Goal: Find specific page/section: Find specific page/section

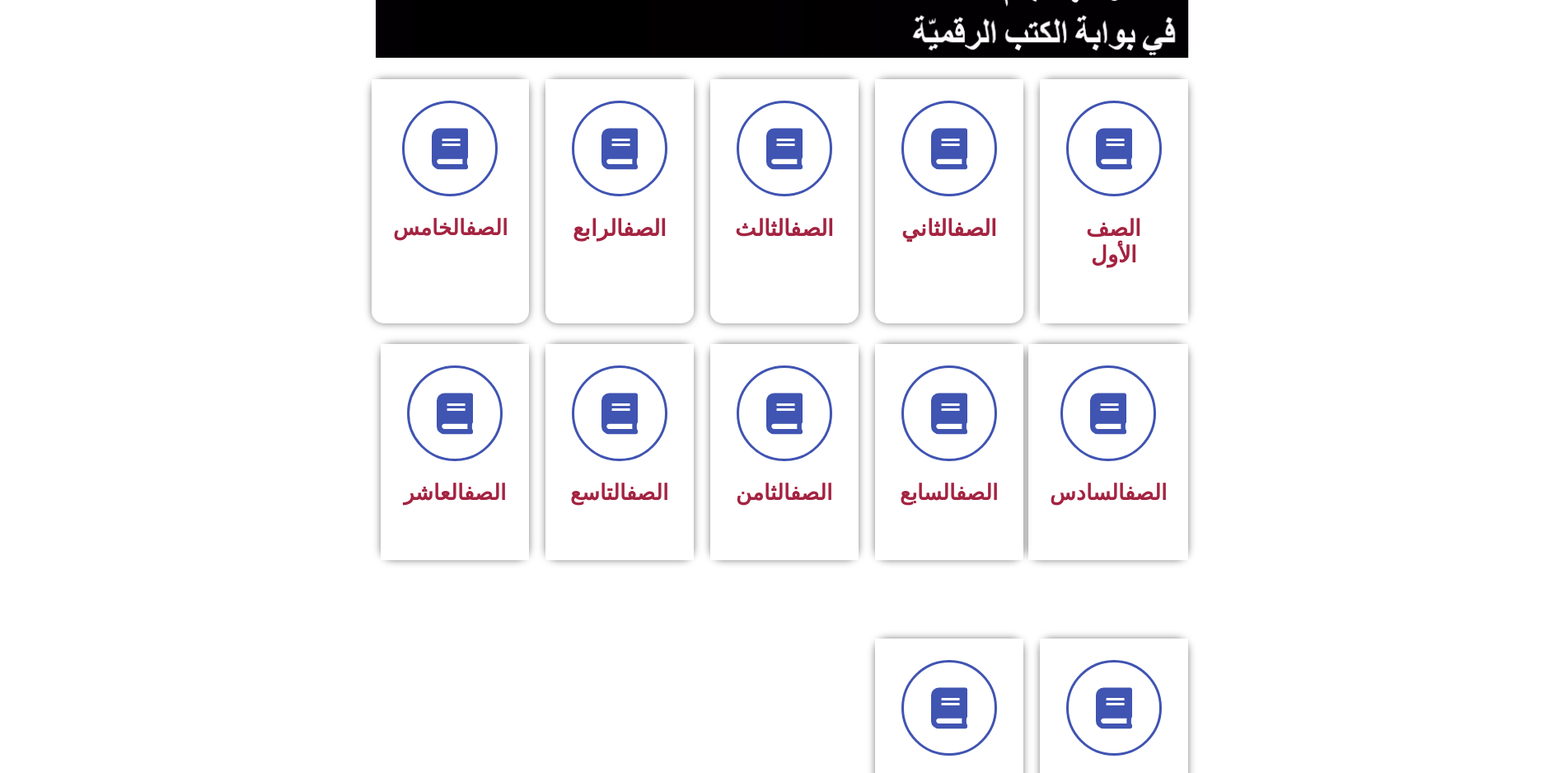
scroll to position [412, 0]
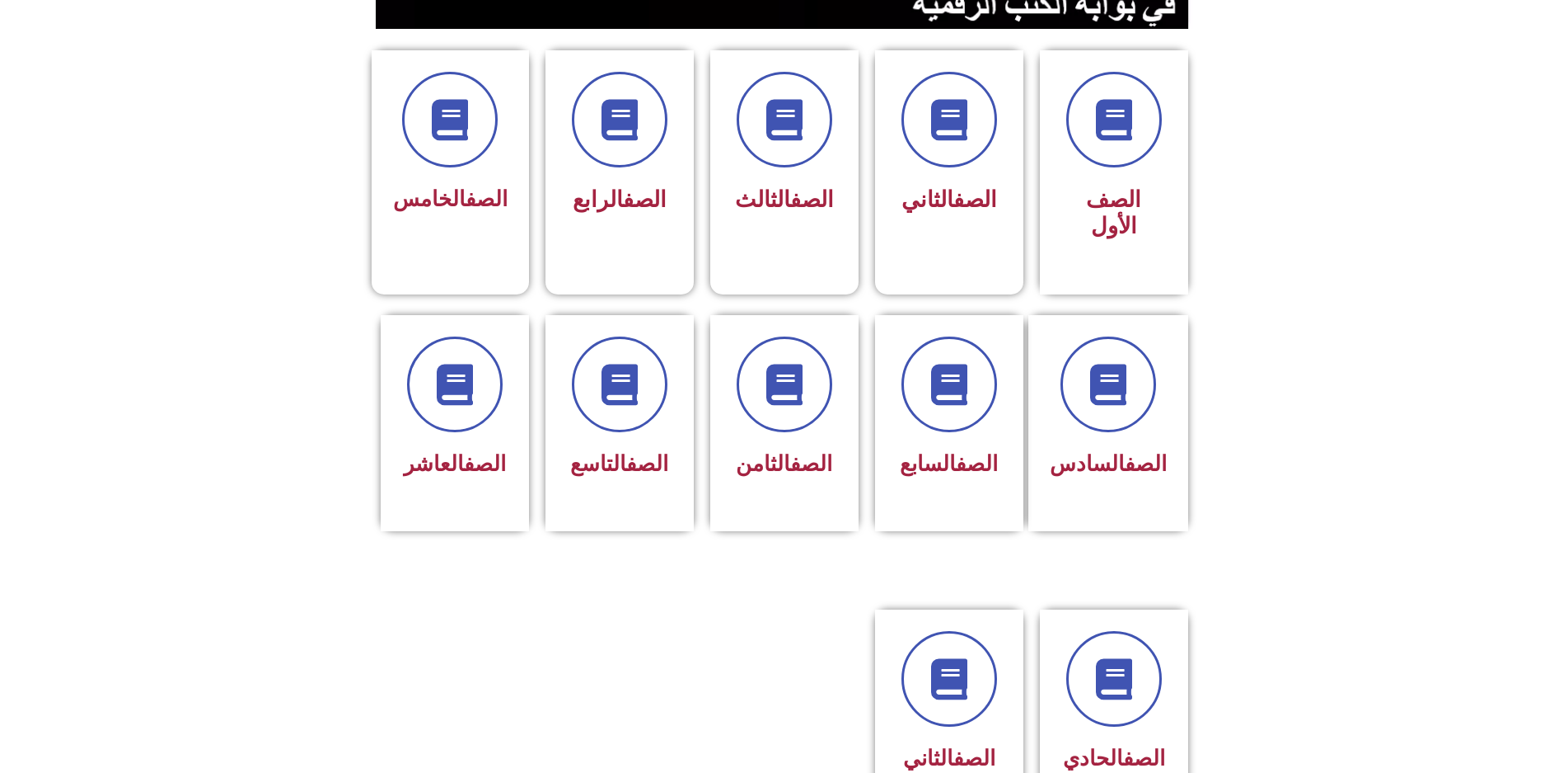
click at [906, 336] on span at bounding box center [949, 384] width 96 height 96
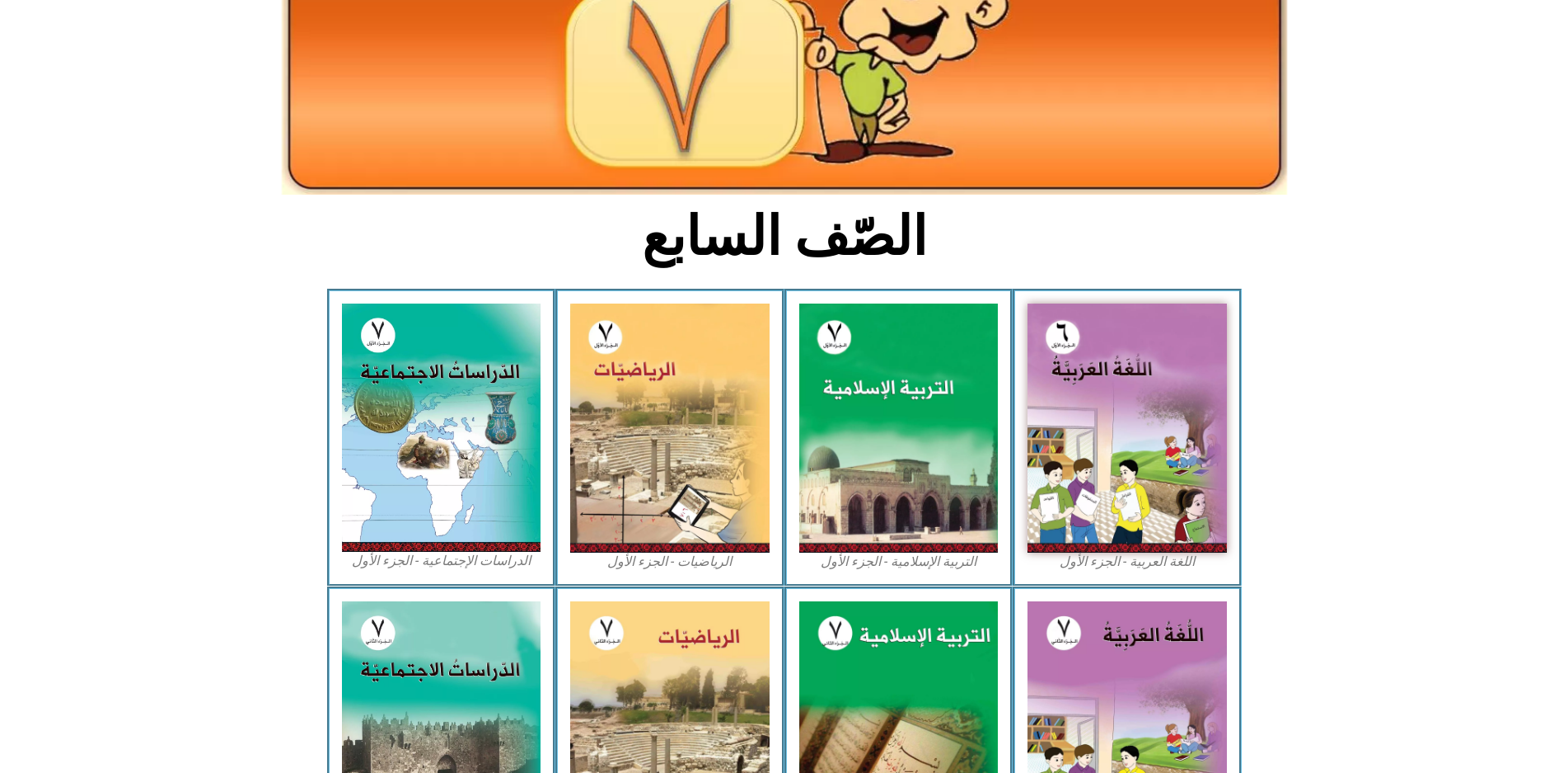
scroll to position [247, 0]
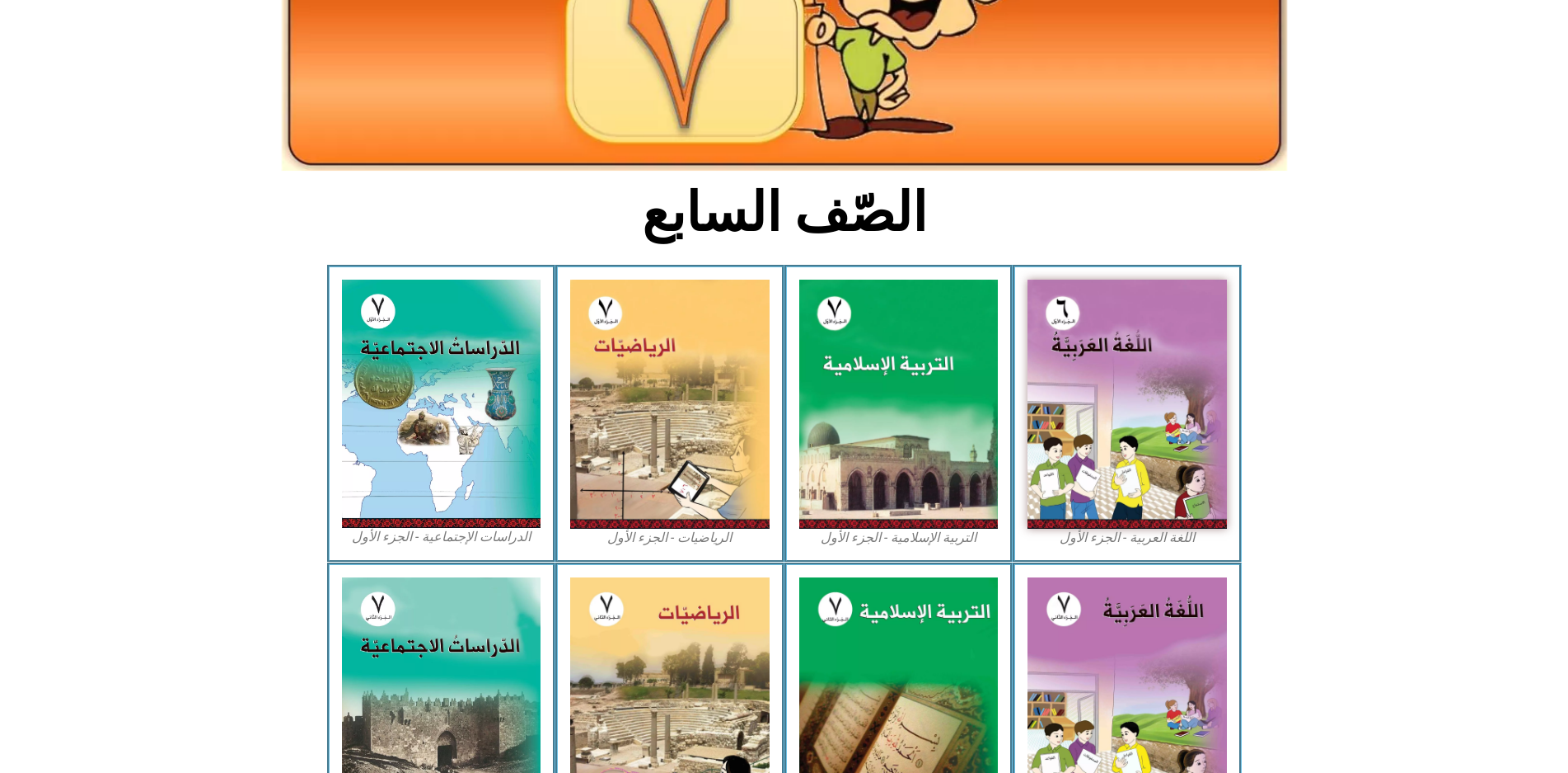
click at [906, 321] on img at bounding box center [899, 404] width 200 height 249
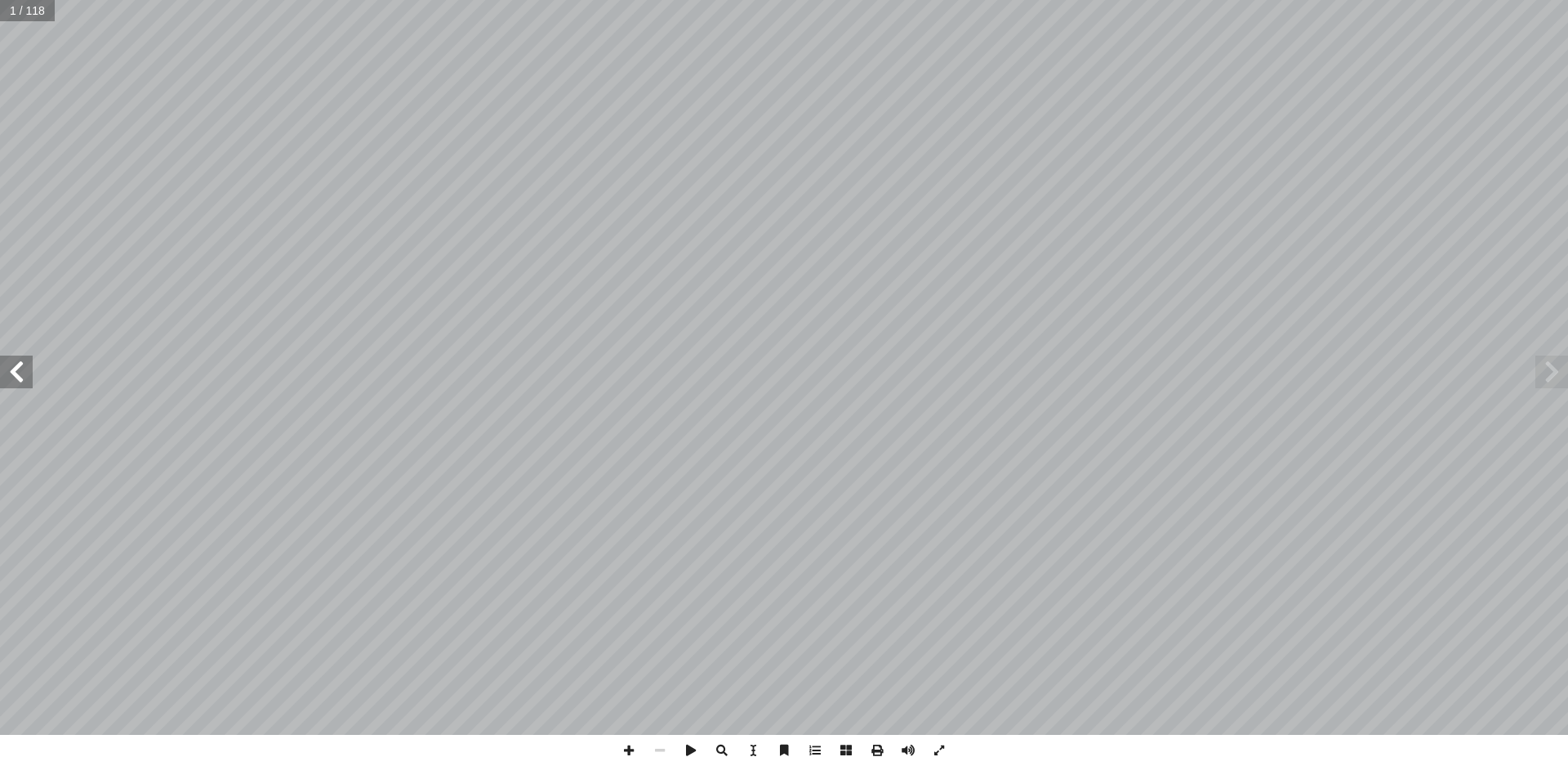
click at [16, 380] on span at bounding box center [16, 372] width 33 height 33
click at [1563, 370] on span at bounding box center [1551, 372] width 33 height 33
click at [10, 367] on span at bounding box center [16, 372] width 33 height 33
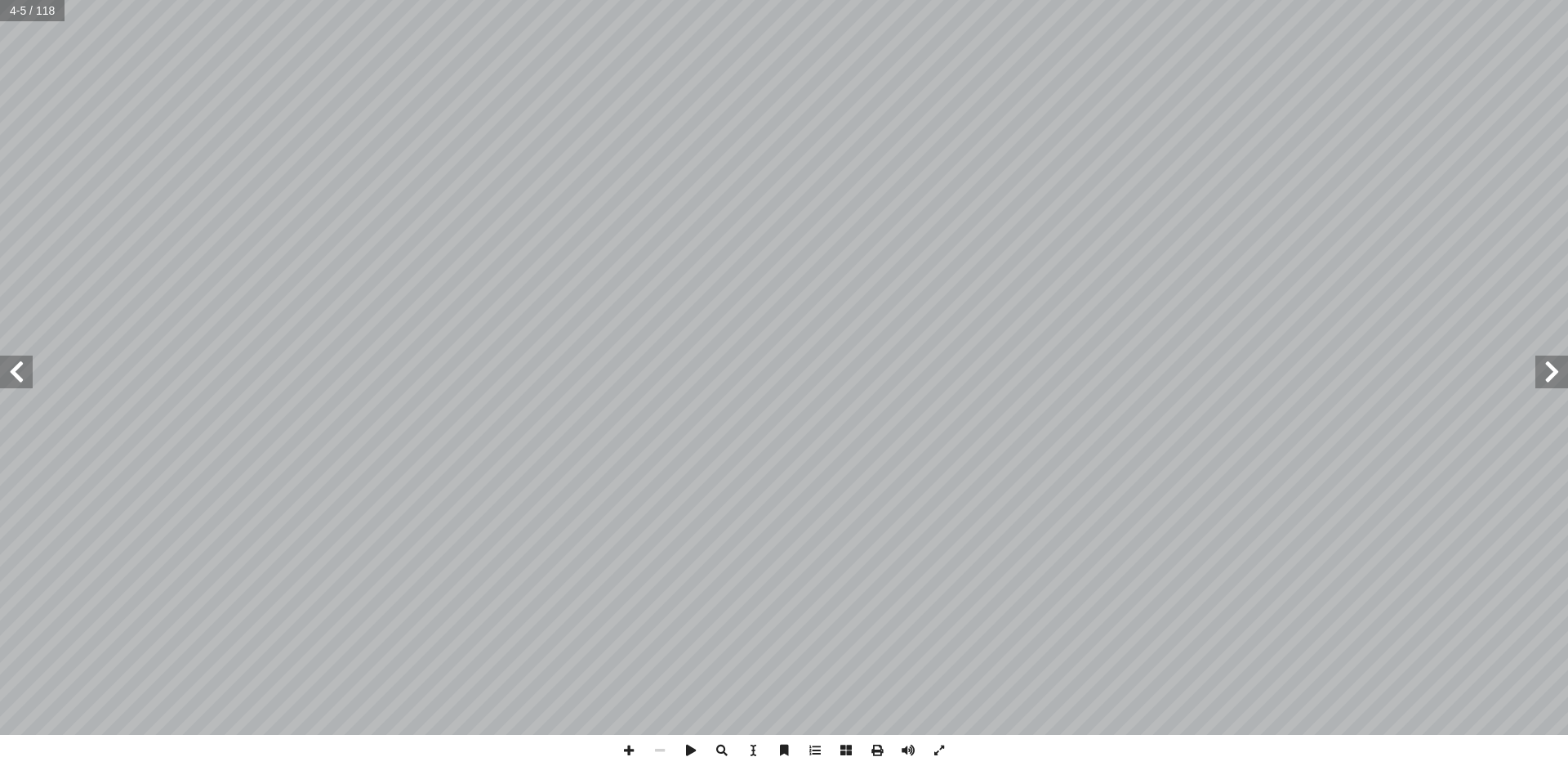
click at [10, 366] on span at bounding box center [16, 372] width 33 height 33
click at [9, 366] on span at bounding box center [16, 372] width 33 height 33
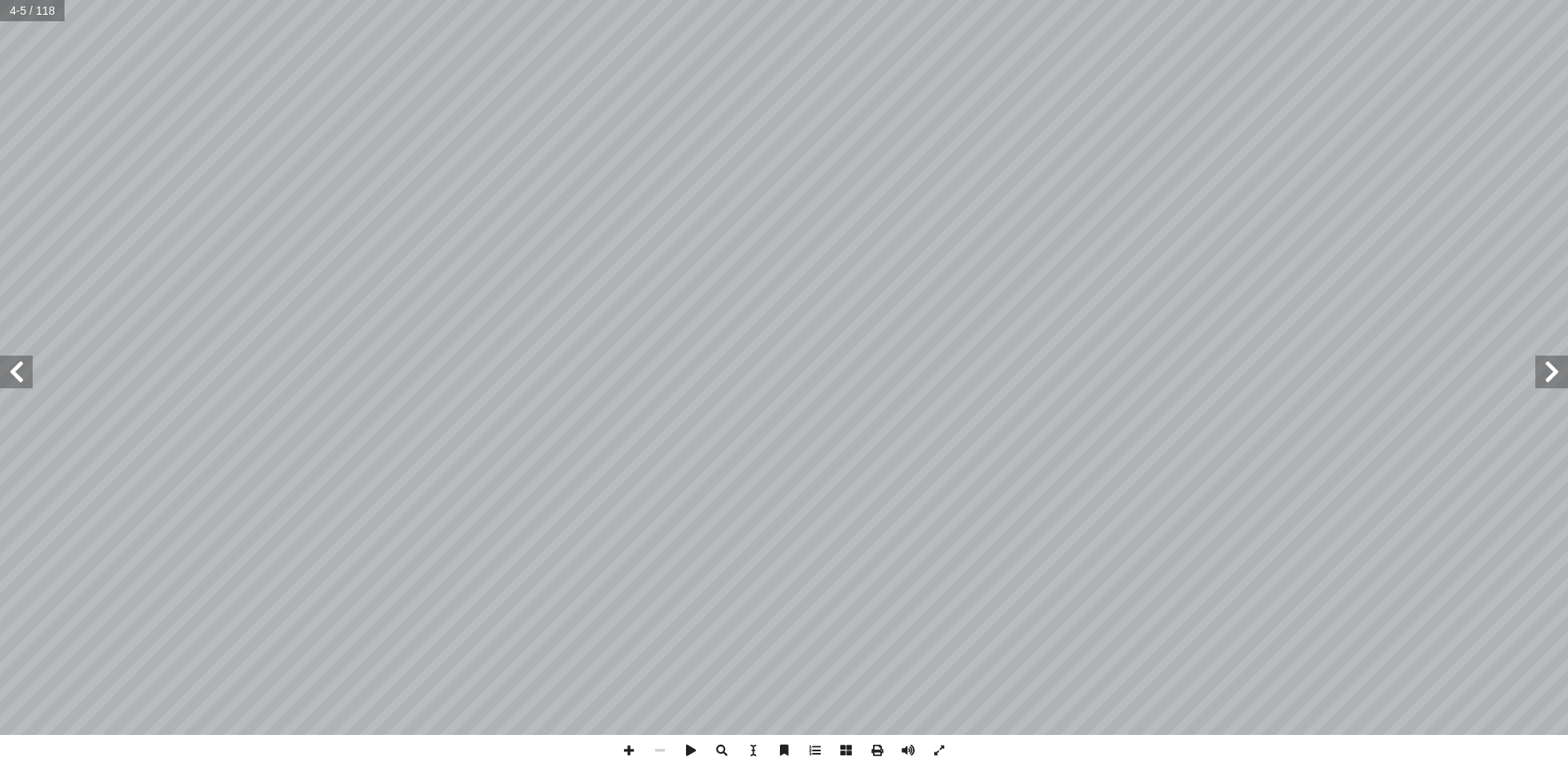
click at [9, 366] on span at bounding box center [16, 372] width 33 height 33
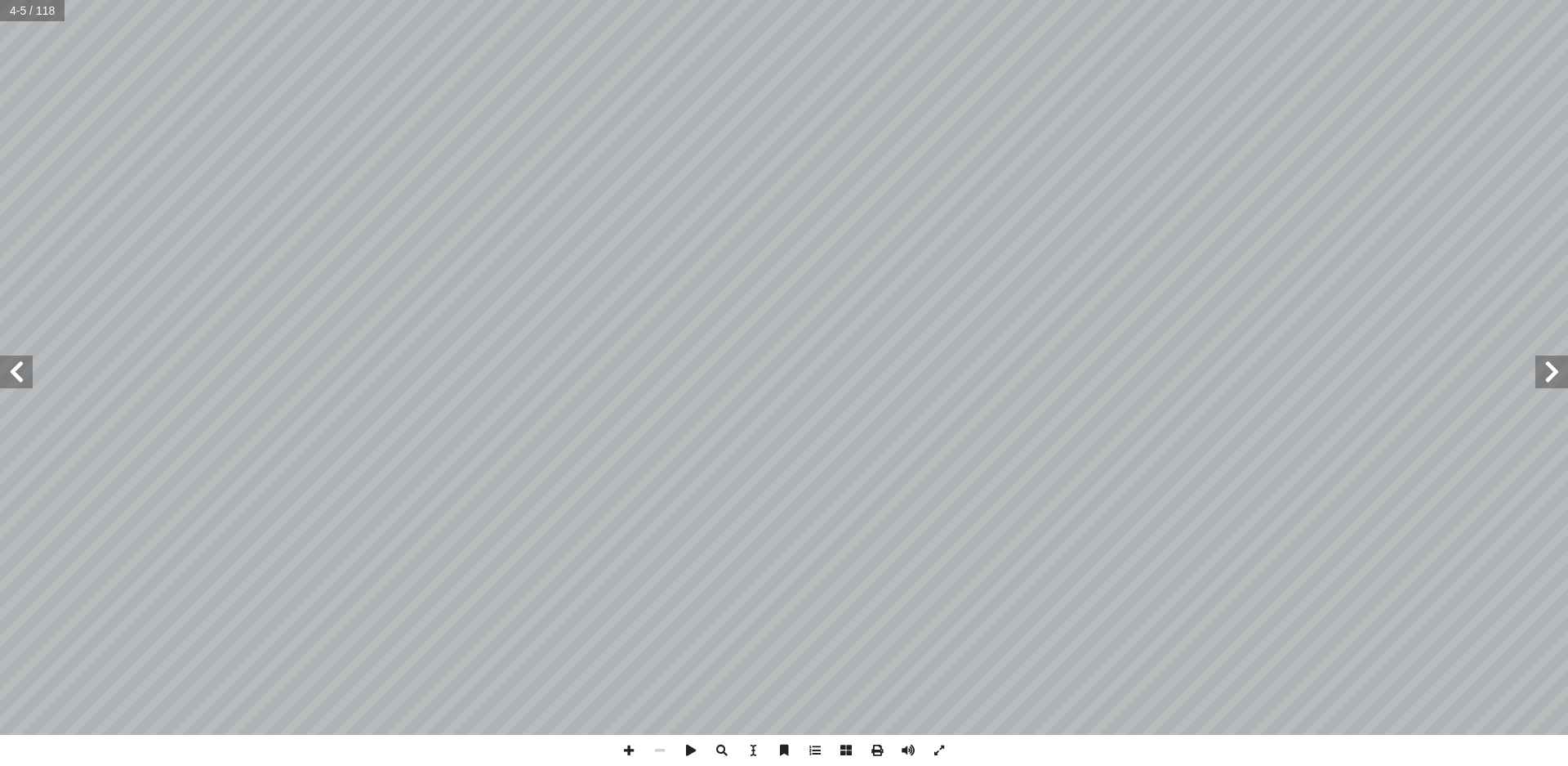
click at [9, 366] on span at bounding box center [16, 372] width 33 height 33
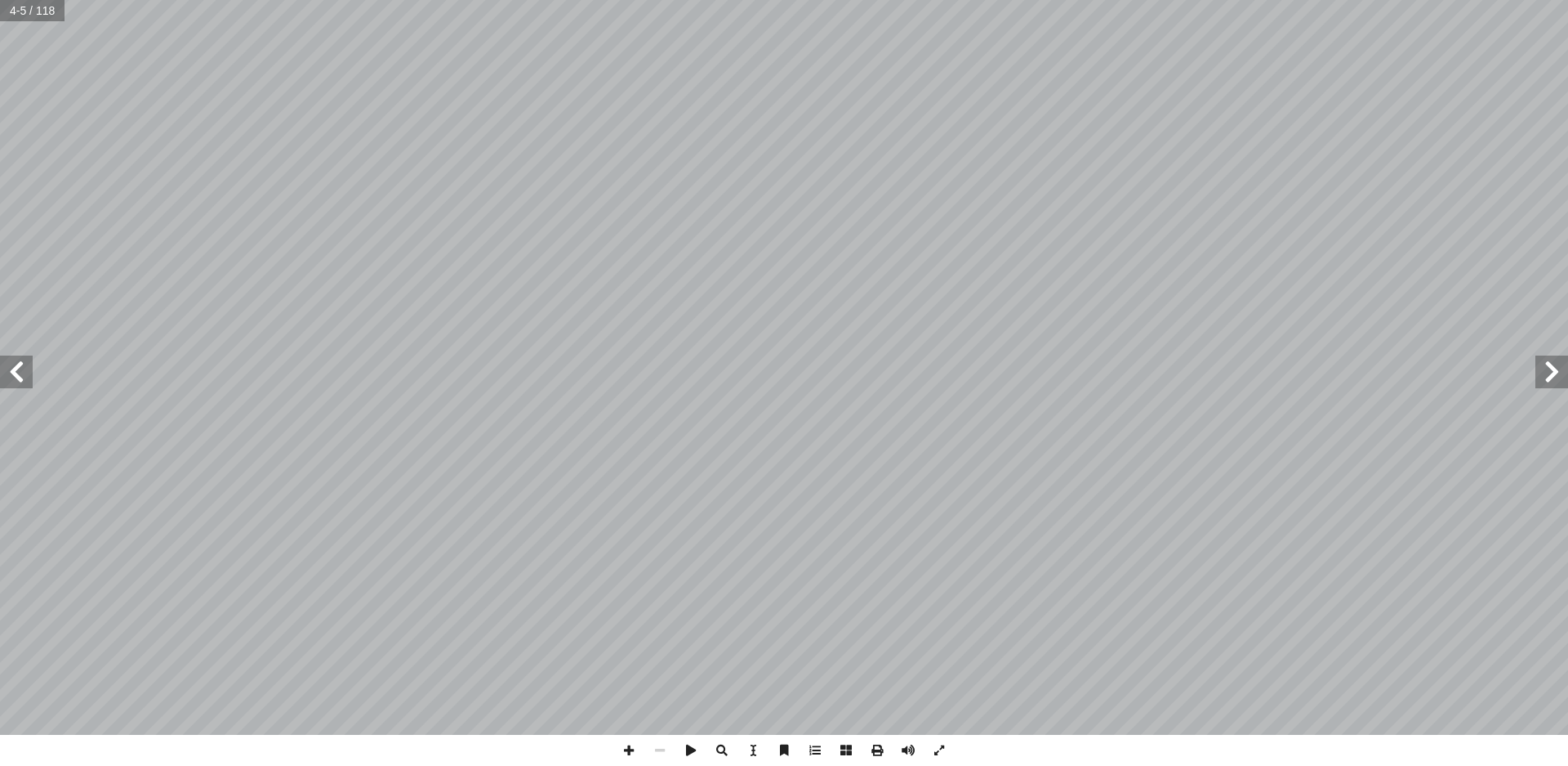
click at [9, 366] on span at bounding box center [16, 372] width 33 height 33
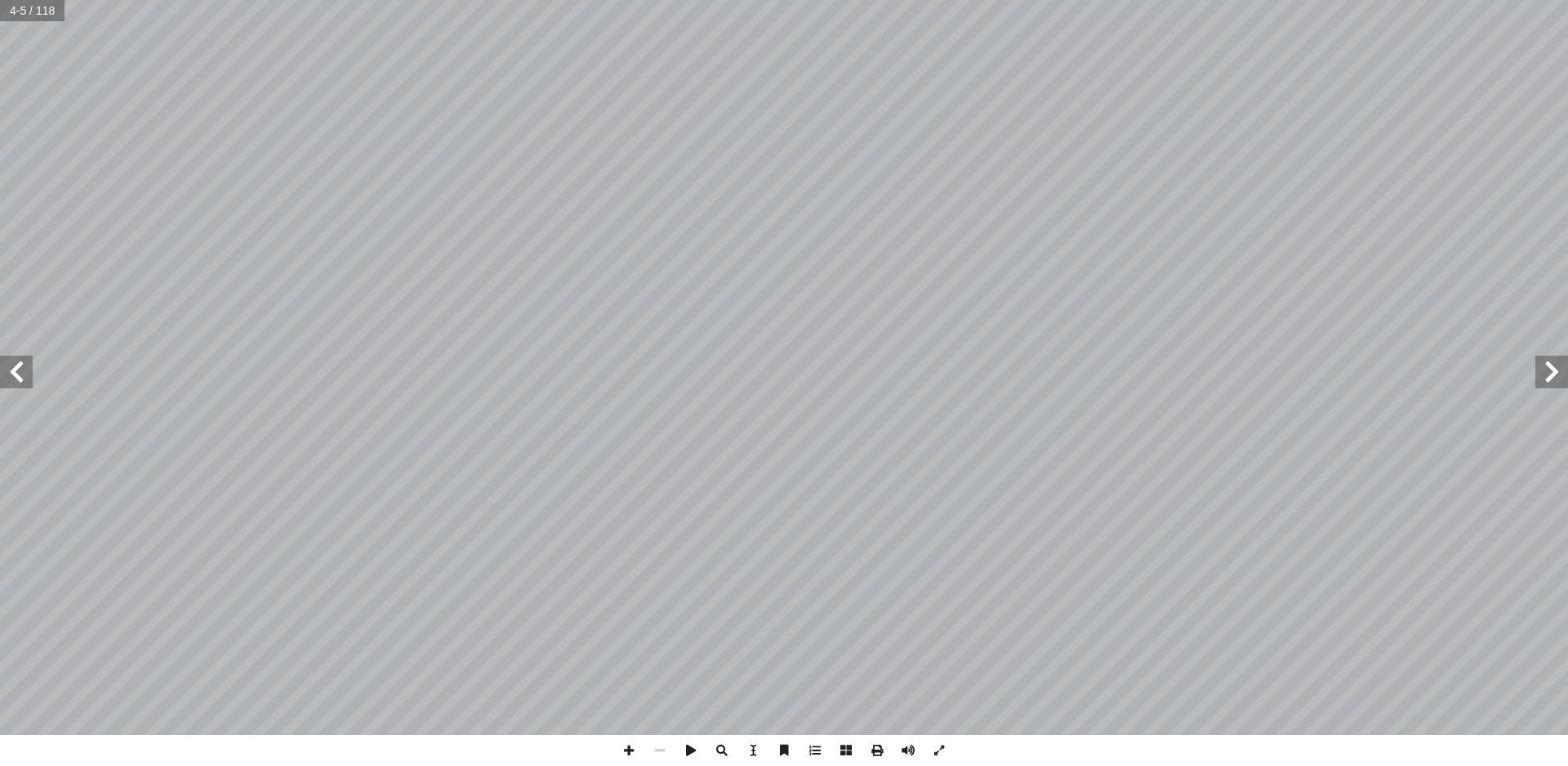
click at [9, 366] on span at bounding box center [16, 372] width 33 height 33
click at [27, 376] on span at bounding box center [16, 372] width 33 height 33
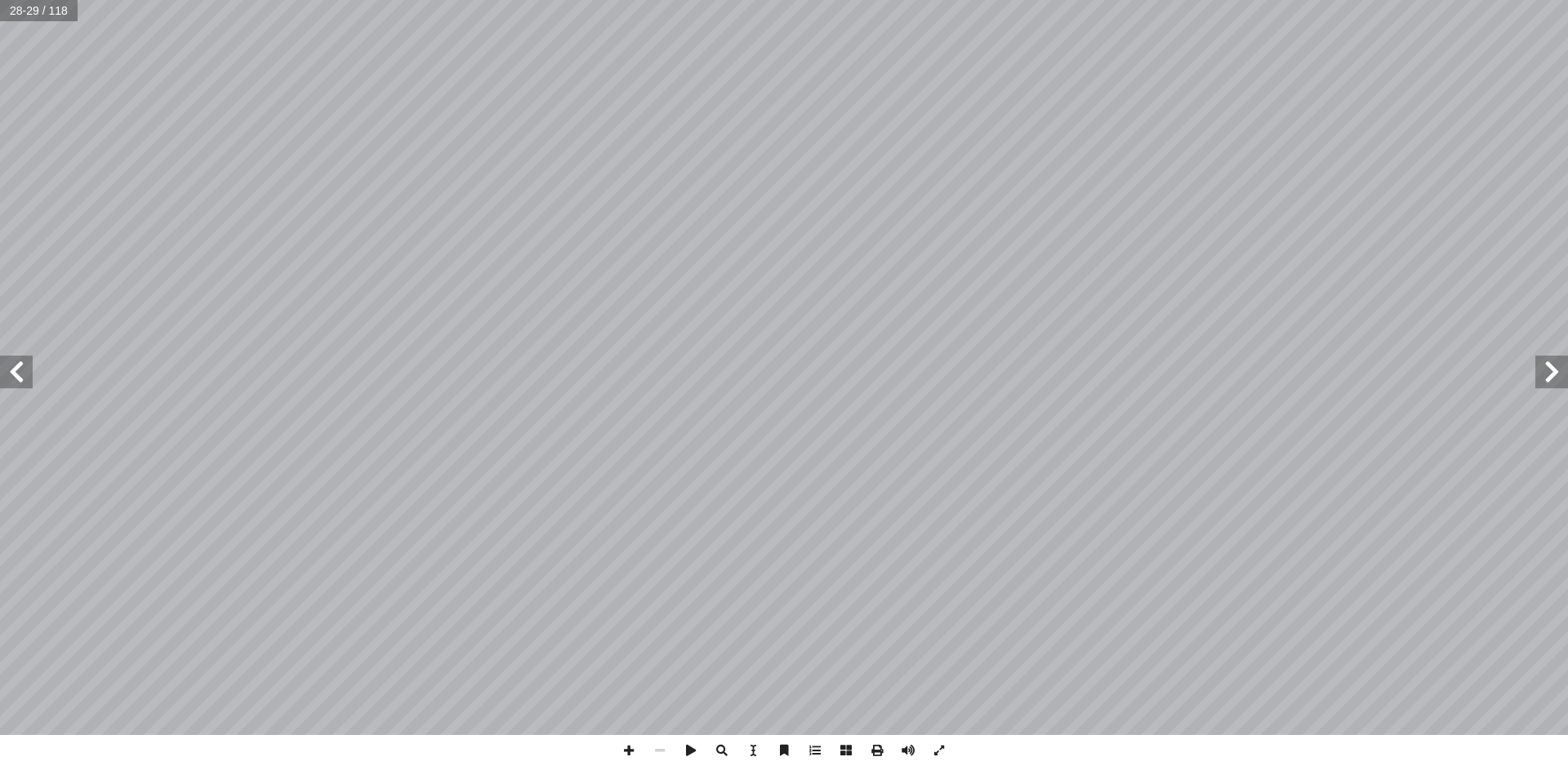
click at [27, 376] on span at bounding box center [16, 372] width 33 height 33
